Goal: Task Accomplishment & Management: Manage account settings

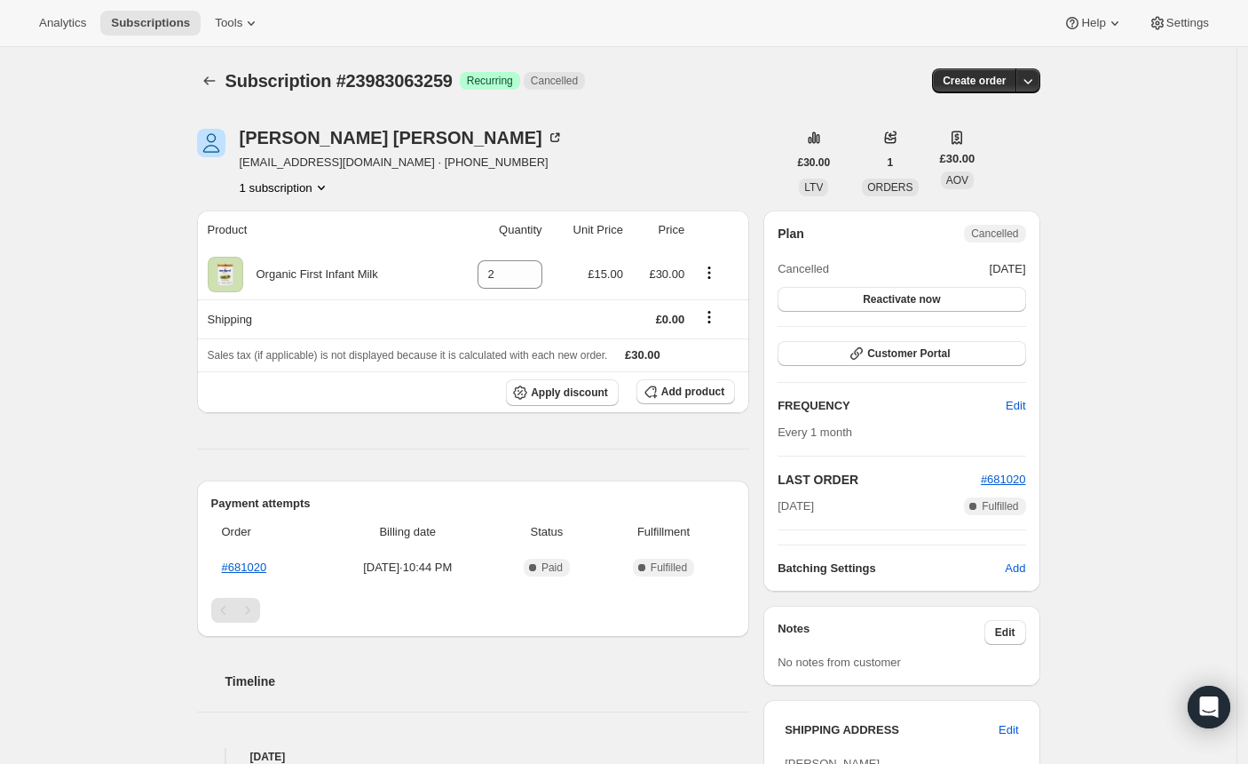
click at [262, 165] on span "nathanwilliams89@live.co.uk · +447581542992" at bounding box center [402, 163] width 324 height 18
click at [252, 143] on div "Nathan Williams" at bounding box center [402, 138] width 324 height 18
drag, startPoint x: 244, startPoint y: 164, endPoint x: 407, endPoint y: 159, distance: 162.6
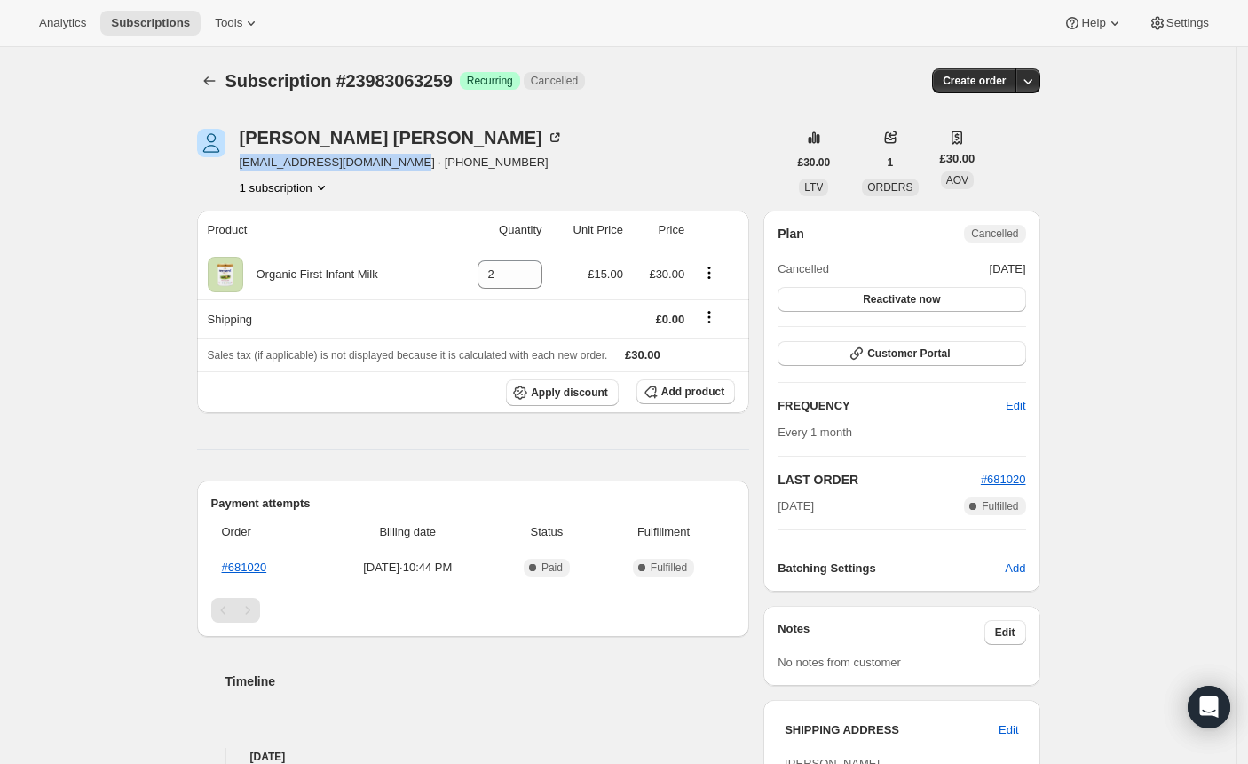
click at [407, 159] on span "nathanwilliams89@live.co.uk · +447581542992" at bounding box center [402, 163] width 324 height 18
copy span "nathanwilliams89@live.co.uk"
click at [66, 244] on div "Subscription #23983063259. This page is ready Subscription #23983063259 Success…" at bounding box center [618, 618] width 1237 height 1142
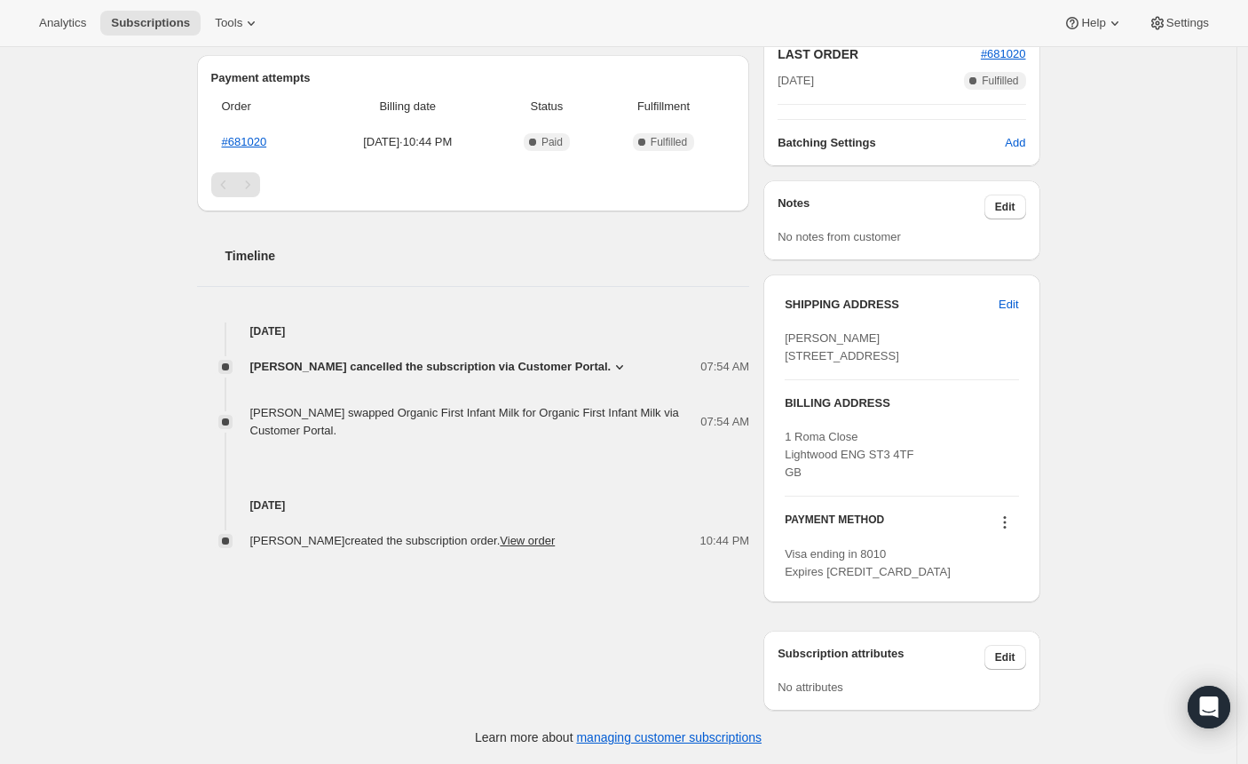
scroll to position [462, 0]
